Goal: Task Accomplishment & Management: Use online tool/utility

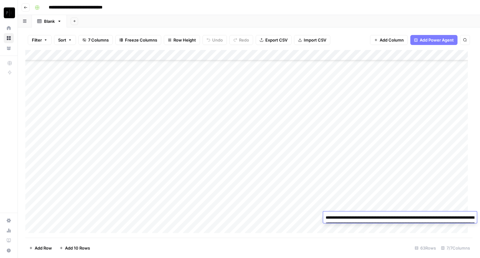
scroll to position [507, 0]
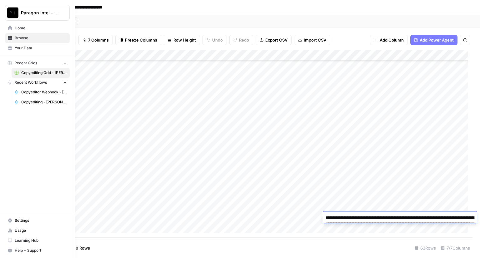
click at [18, 30] on span "Home" at bounding box center [41, 28] width 52 height 6
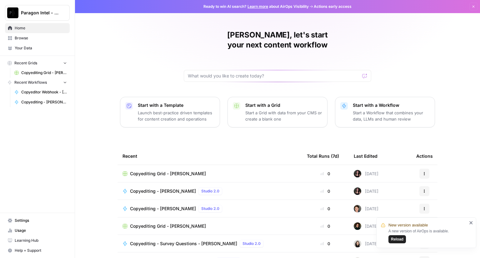
click at [156, 188] on span "Copyediting - [PERSON_NAME]" at bounding box center [163, 191] width 66 height 6
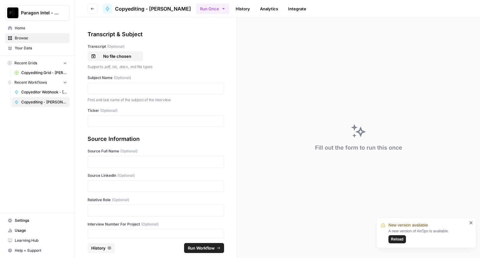
click at [394, 239] on span "Reload" at bounding box center [397, 239] width 12 height 6
click at [100, 57] on p "No file chosen" at bounding box center [117, 56] width 40 height 6
click at [100, 84] on div at bounding box center [155, 88] width 136 height 12
click at [101, 90] on p at bounding box center [155, 88] width 128 height 6
click at [101, 120] on p at bounding box center [155, 121] width 128 height 6
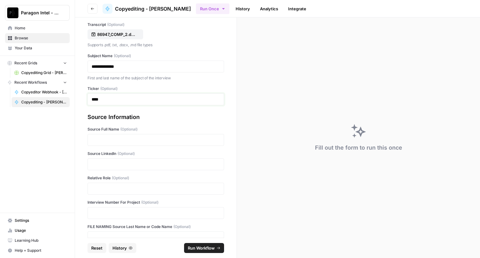
scroll to position [31, 0]
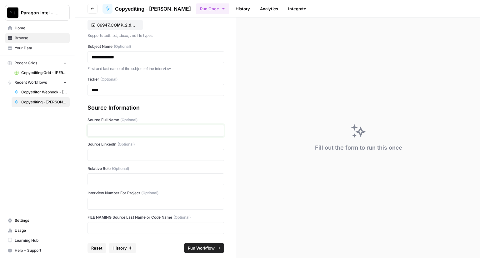
click at [98, 129] on p at bounding box center [155, 130] width 128 height 6
click at [103, 156] on p at bounding box center [155, 155] width 128 height 6
click at [118, 179] on p at bounding box center [155, 179] width 128 height 6
click at [96, 206] on p at bounding box center [155, 203] width 128 height 6
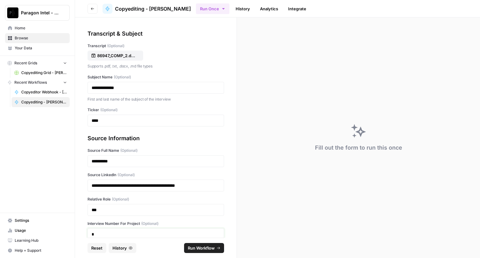
scroll to position [0, 0]
click at [201, 250] on span "Run Workflow" at bounding box center [201, 248] width 27 height 6
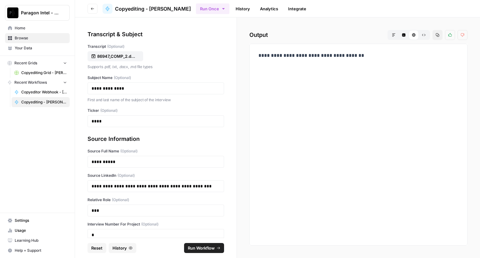
click at [29, 12] on span "Paragon Intel - Copyediting" at bounding box center [40, 13] width 38 height 6
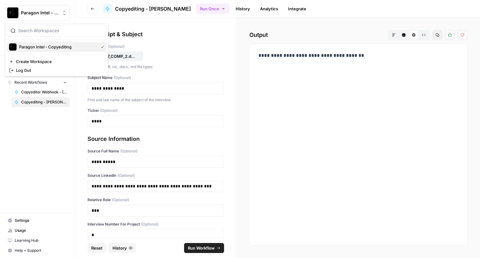
click at [29, 48] on span "Paragon Intel - Copyediting" at bounding box center [57, 47] width 77 height 6
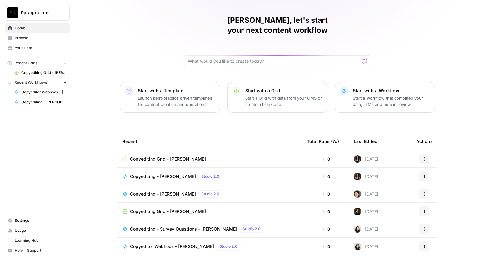
scroll to position [29, 0]
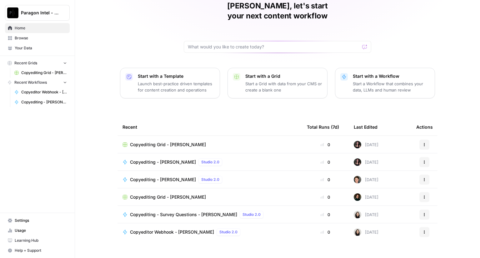
click at [149, 141] on span "Copyediting Grid - [PERSON_NAME]" at bounding box center [168, 144] width 76 height 6
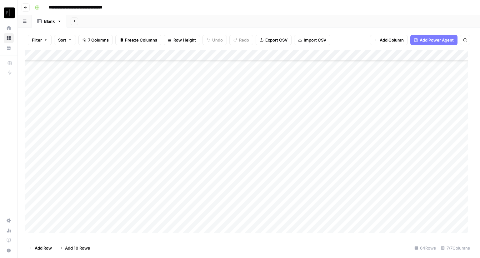
scroll to position [517, 0]
click at [356, 217] on div "Add Column" at bounding box center [248, 144] width 447 height 188
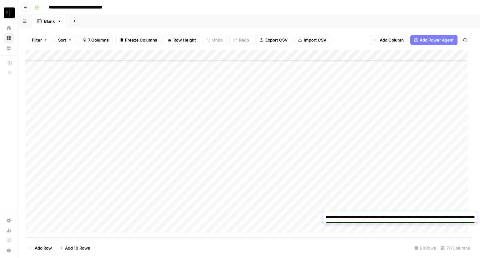
click at [356, 217] on textarea "**********" at bounding box center [400, 226] width 154 height 27
